Goal: Information Seeking & Learning: Learn about a topic

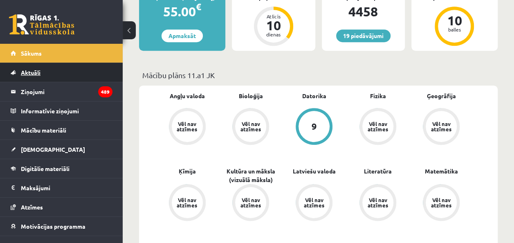
scroll to position [204, 0]
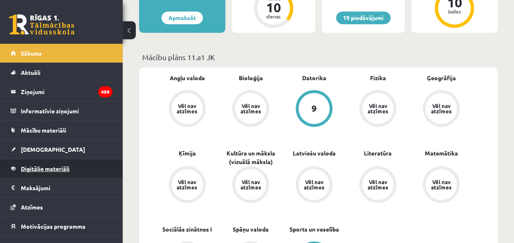
click at [44, 169] on span "Digitālie materiāli" at bounding box center [45, 168] width 49 height 7
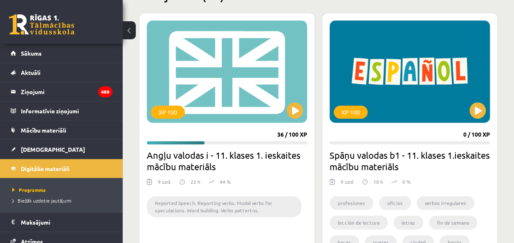
scroll to position [245, 0]
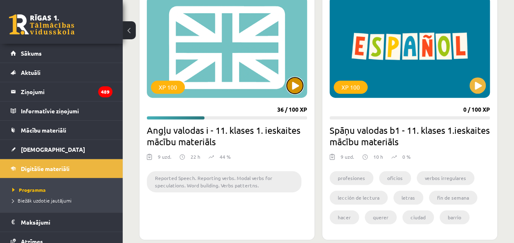
click at [298, 86] on button at bounding box center [295, 85] width 16 height 16
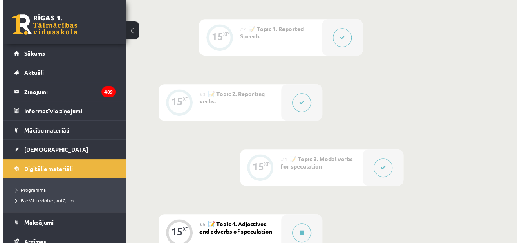
scroll to position [327, 0]
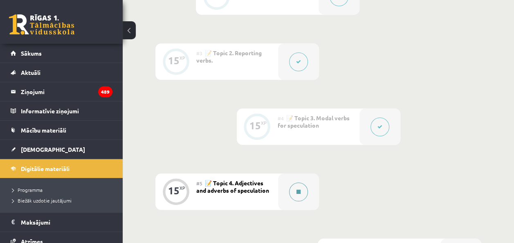
click at [288, 193] on div at bounding box center [298, 191] width 41 height 36
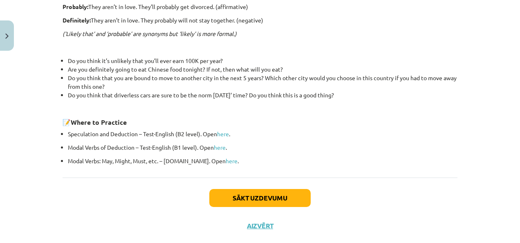
scroll to position [321, 0]
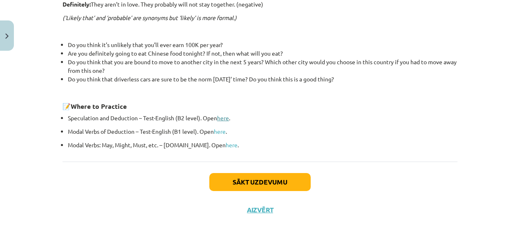
click at [221, 116] on link "here" at bounding box center [223, 117] width 12 height 7
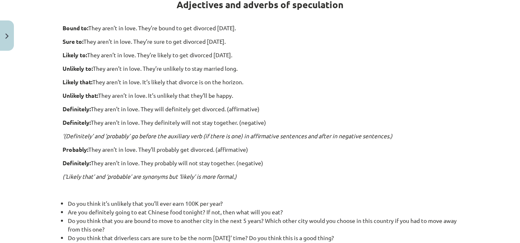
scroll to position [116, 0]
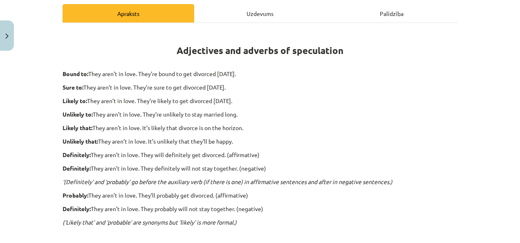
click at [291, 179] on em "‘(Definitely’ and ‘probably’ go before the auxiliary verb (if there is one) in …" at bounding box center [228, 181] width 330 height 7
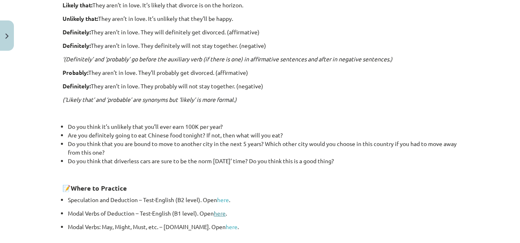
click at [218, 214] on link "here" at bounding box center [220, 212] width 12 height 7
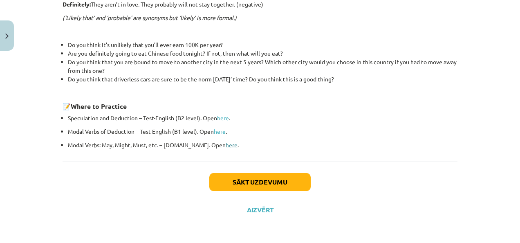
click at [226, 144] on link "here" at bounding box center [232, 144] width 12 height 7
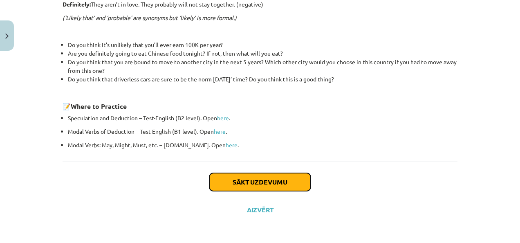
click at [275, 182] on button "Sākt uzdevumu" at bounding box center [259, 182] width 101 height 18
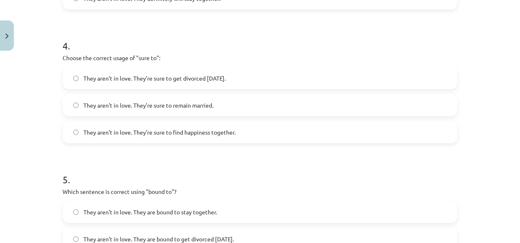
scroll to position [680, 0]
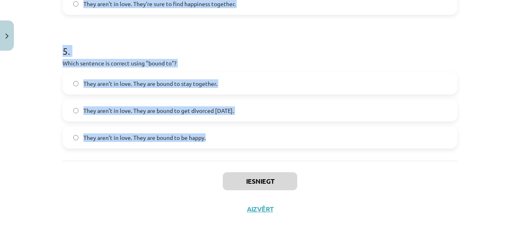
drag, startPoint x: 61, startPoint y: 71, endPoint x: 206, endPoint y: 144, distance: 162.4
copy form "Choose the correct sentence using "probably" in an affirmative context: They ar…"
click at [181, 36] on h1 "5 ." at bounding box center [260, 43] width 395 height 25
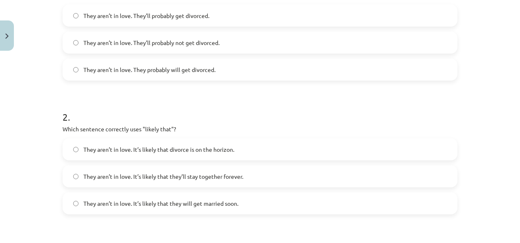
scroll to position [148, 0]
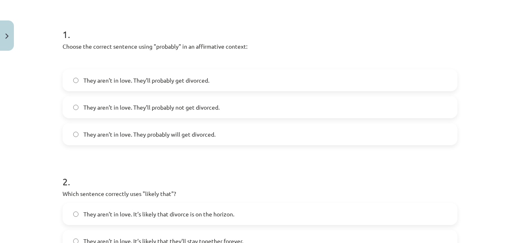
click at [173, 83] on span "They aren’t in love. They’ll probably get divorced." at bounding box center [146, 80] width 126 height 9
click at [137, 129] on label "They aren’t in love. They probably will get divorced." at bounding box center [259, 134] width 393 height 20
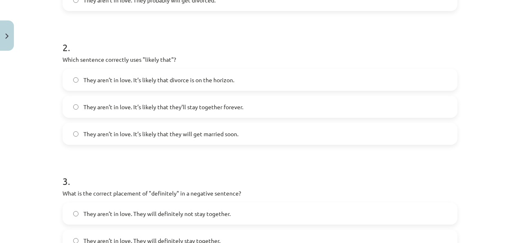
scroll to position [312, 0]
